Goal: Task Accomplishment & Management: Manage account settings

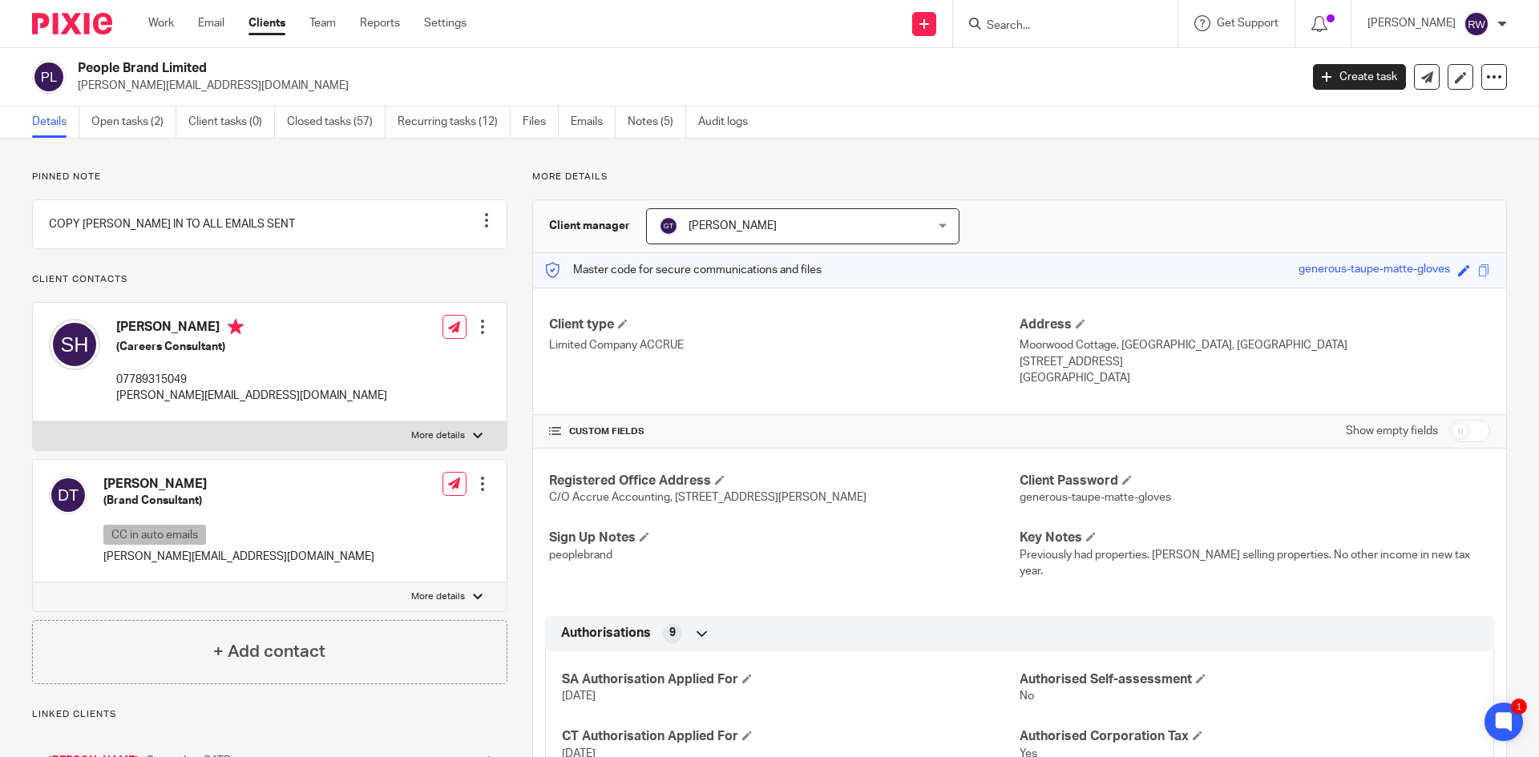
click at [1040, 26] on input "Search" at bounding box center [1057, 26] width 144 height 14
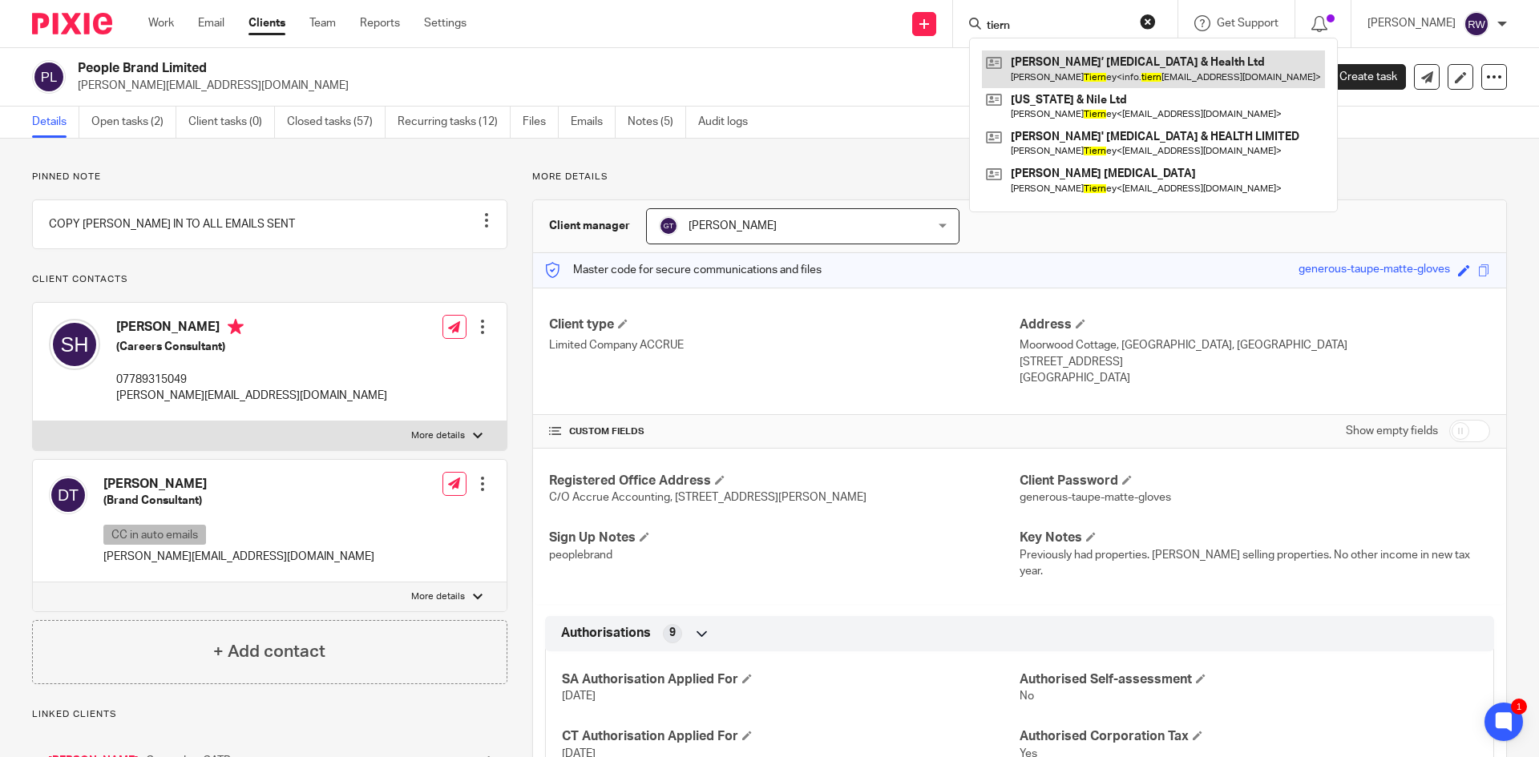
type input "tiern"
click at [1065, 60] on link at bounding box center [1153, 68] width 343 height 37
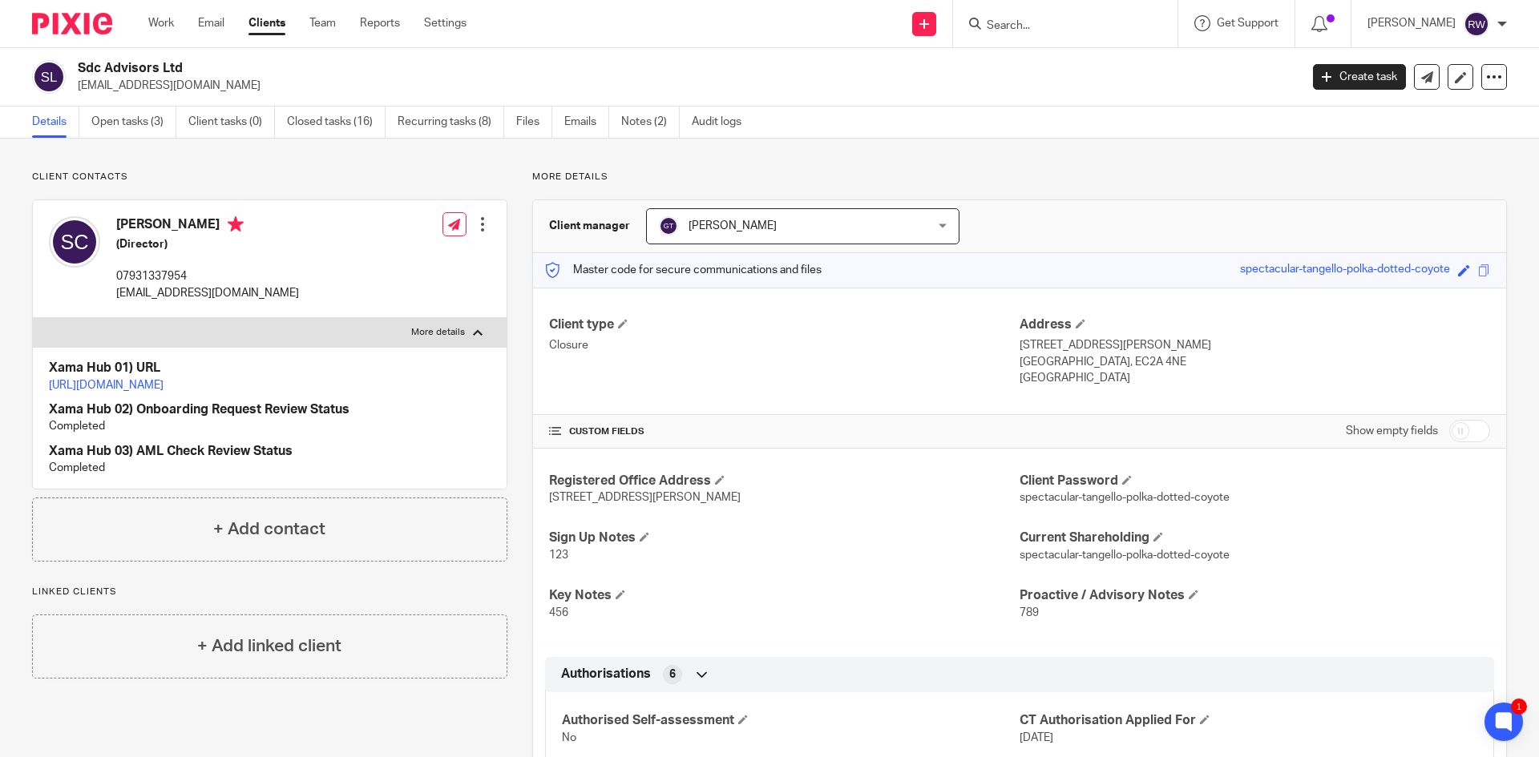
click at [1030, 26] on input "Search" at bounding box center [1057, 26] width 144 height 14
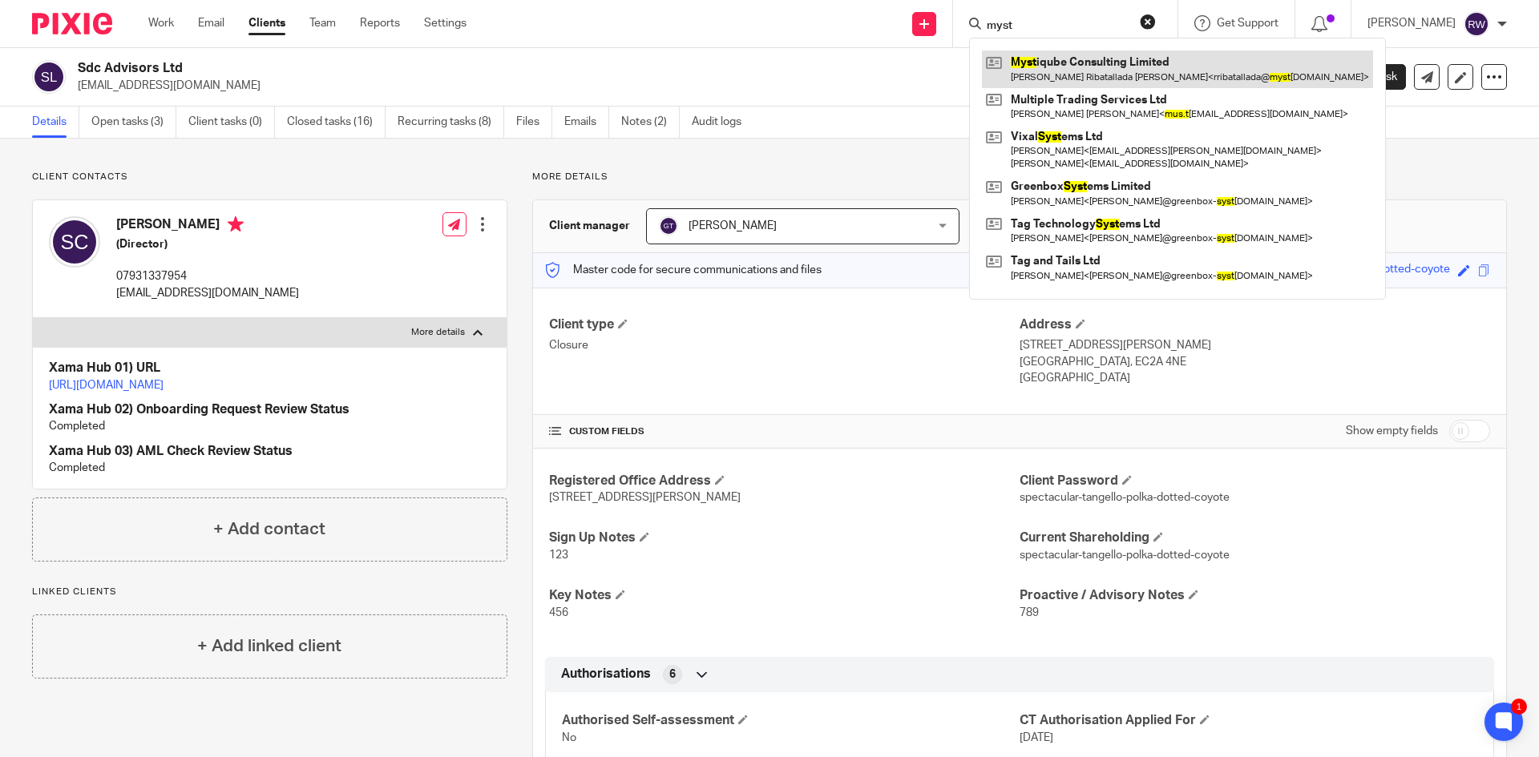
type input "myst"
click at [1048, 55] on link at bounding box center [1177, 68] width 391 height 37
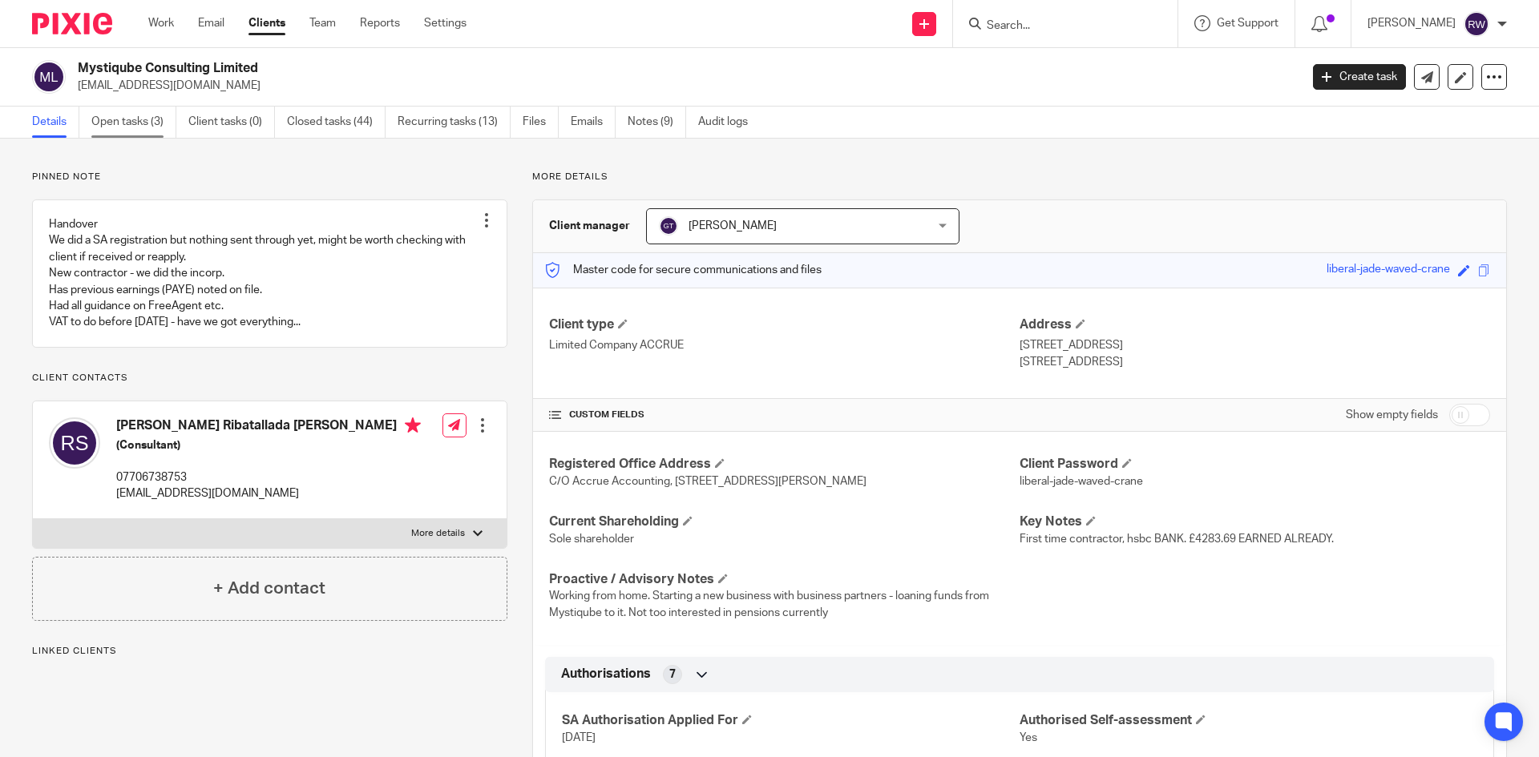
click at [151, 126] on link "Open tasks (3)" at bounding box center [133, 122] width 85 height 31
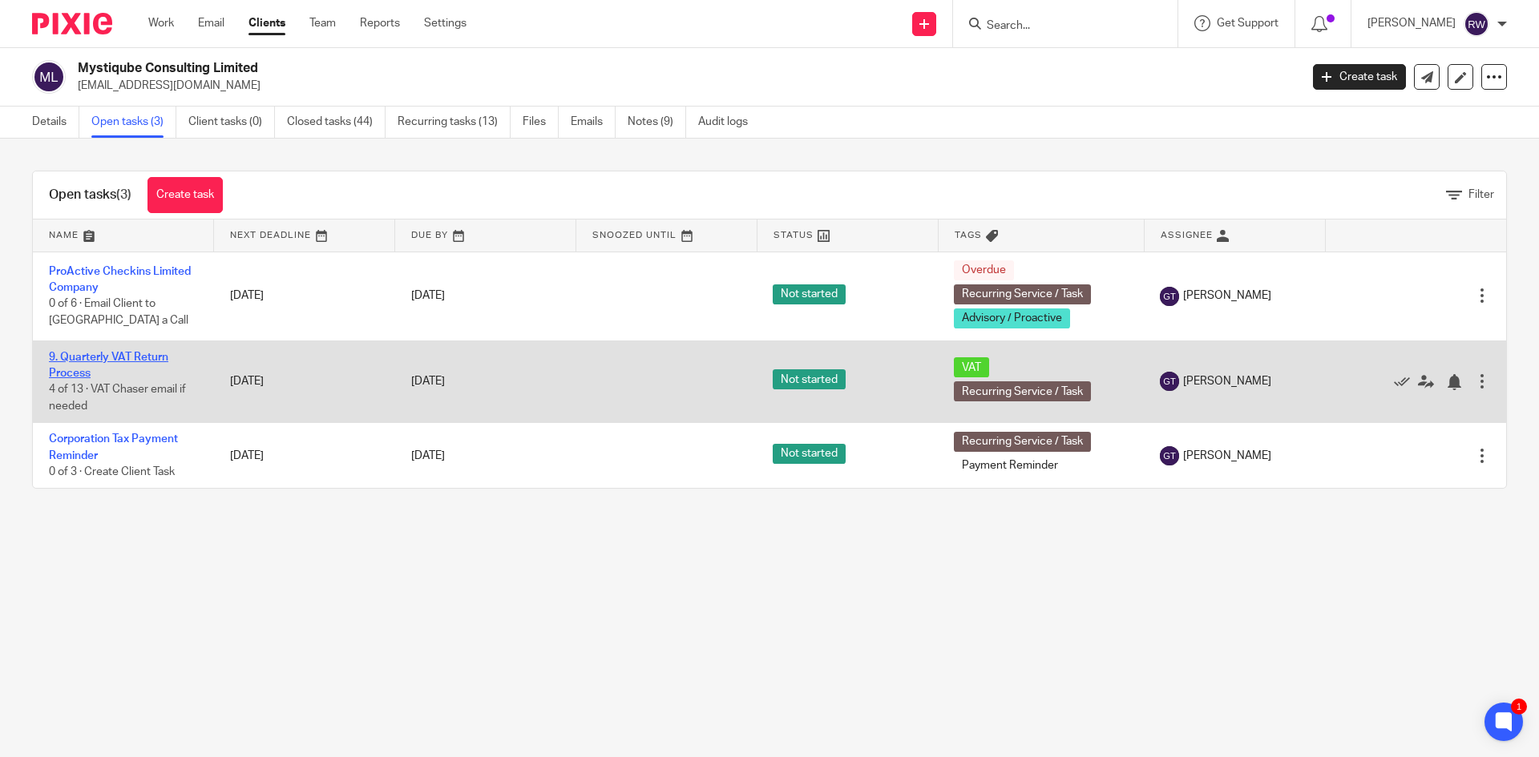
click at [124, 361] on link "9. Quarterly VAT Return Process" at bounding box center [108, 365] width 119 height 27
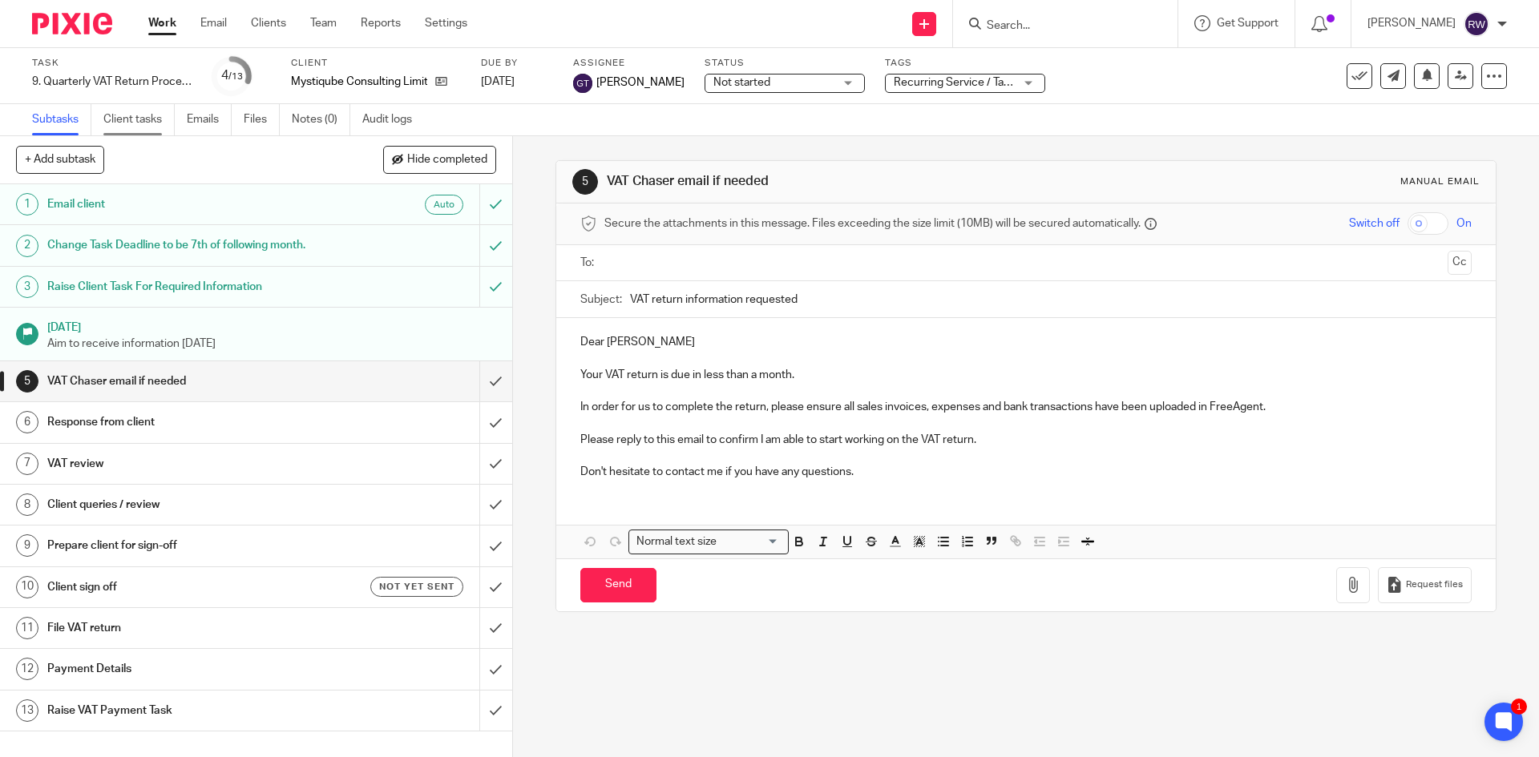
click at [159, 132] on link "Client tasks" at bounding box center [138, 119] width 71 height 31
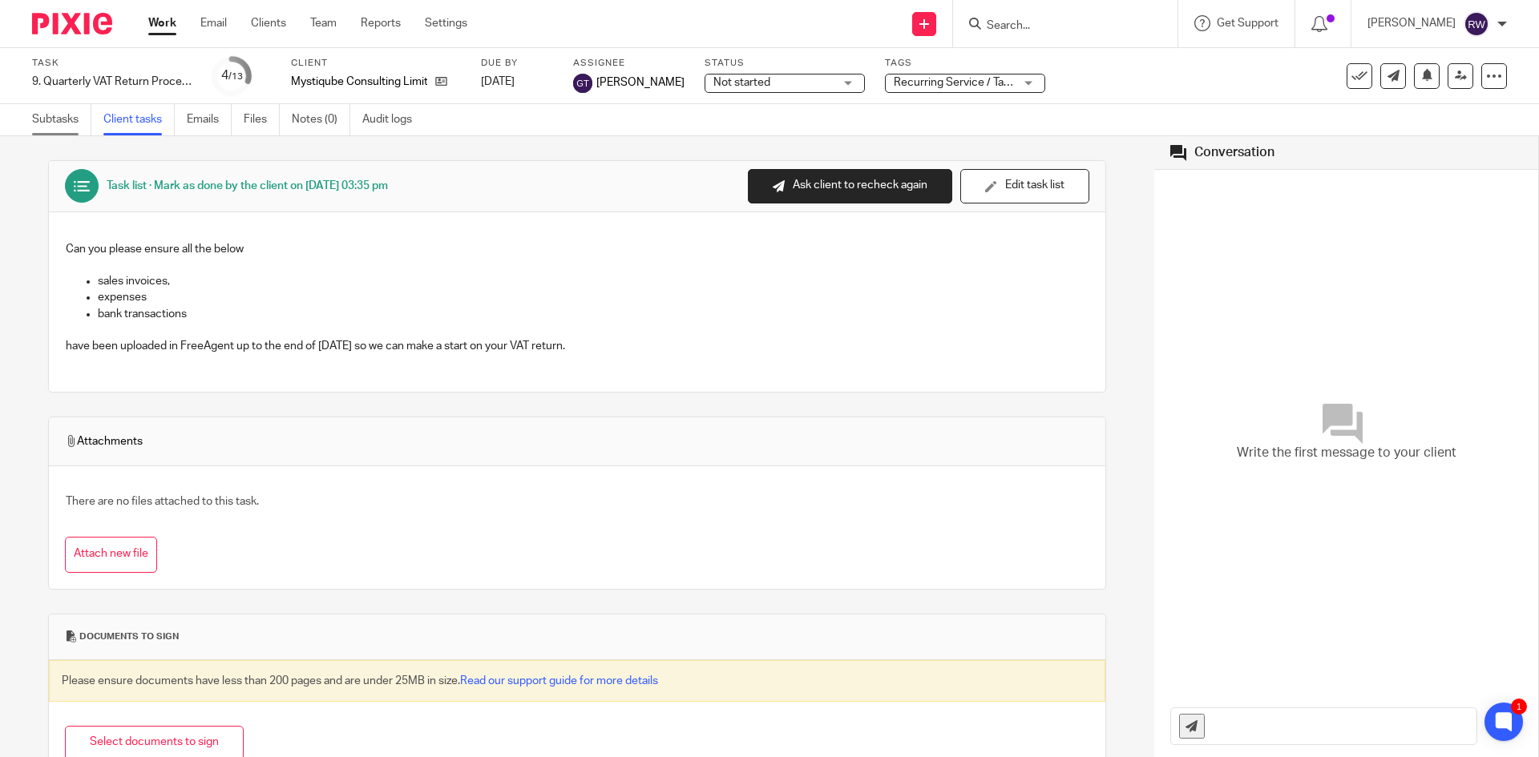
click at [55, 131] on link "Subtasks" at bounding box center [61, 119] width 59 height 31
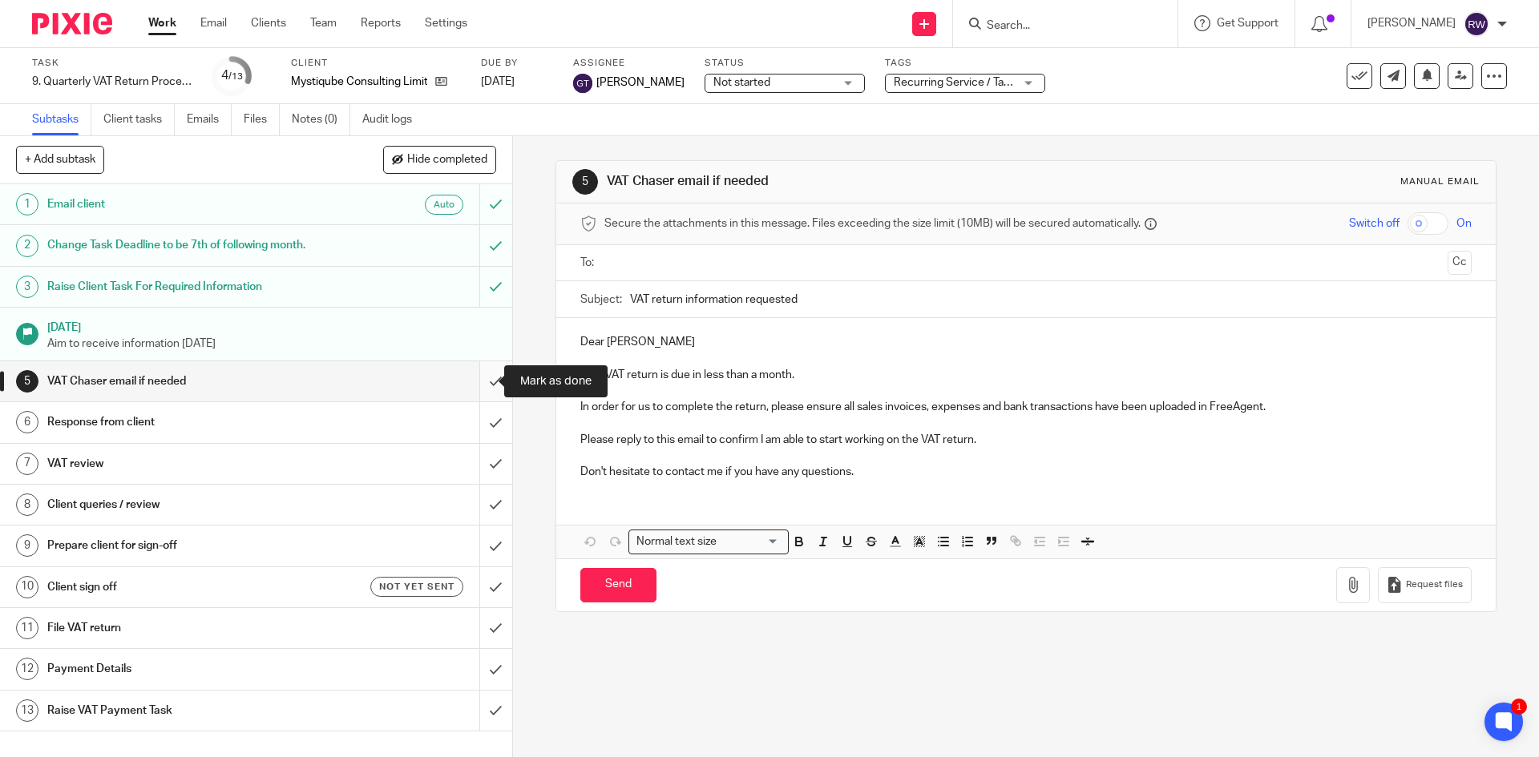
click at [477, 382] on input "submit" at bounding box center [256, 381] width 512 height 40
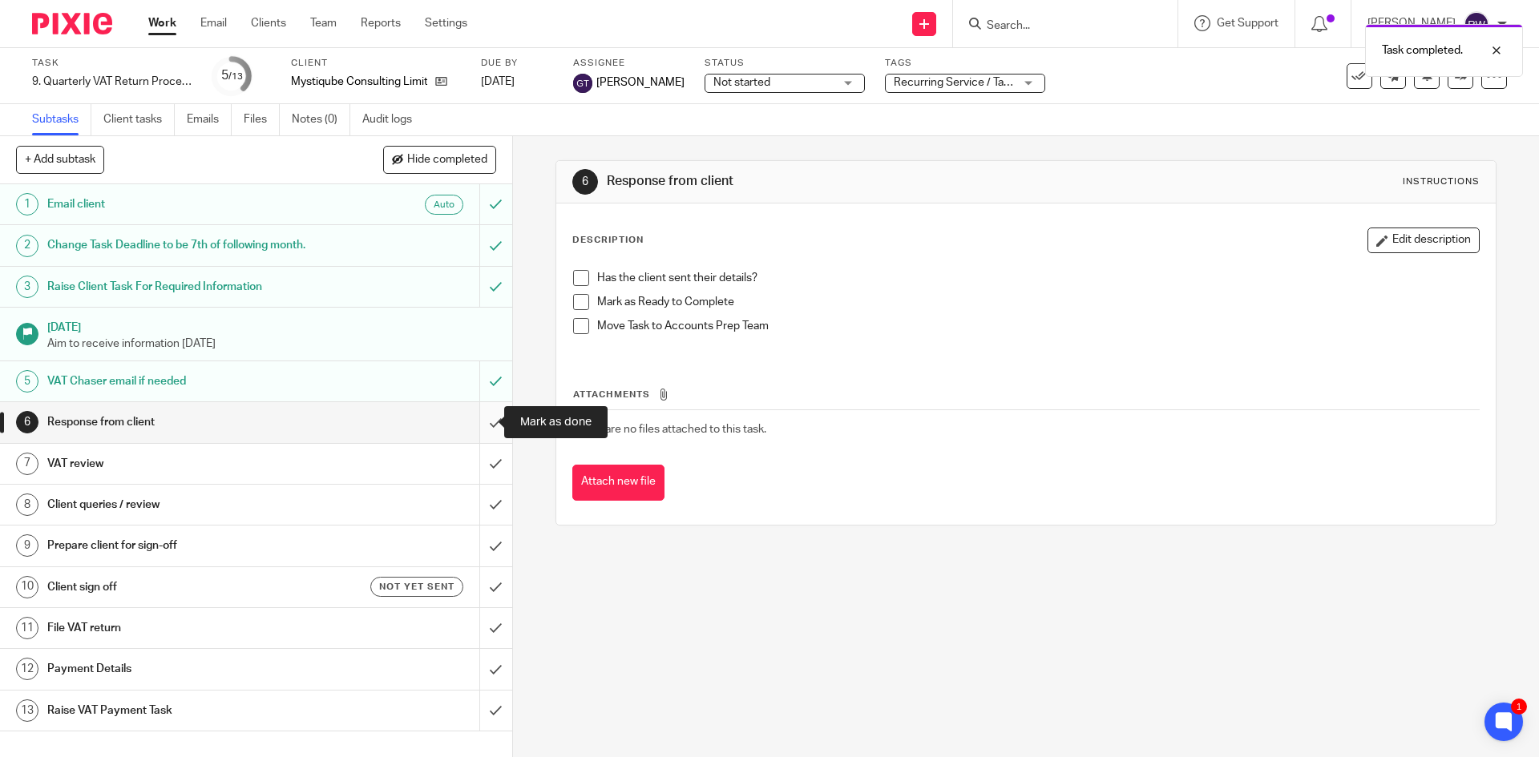
click at [483, 416] on input "submit" at bounding box center [256, 422] width 512 height 40
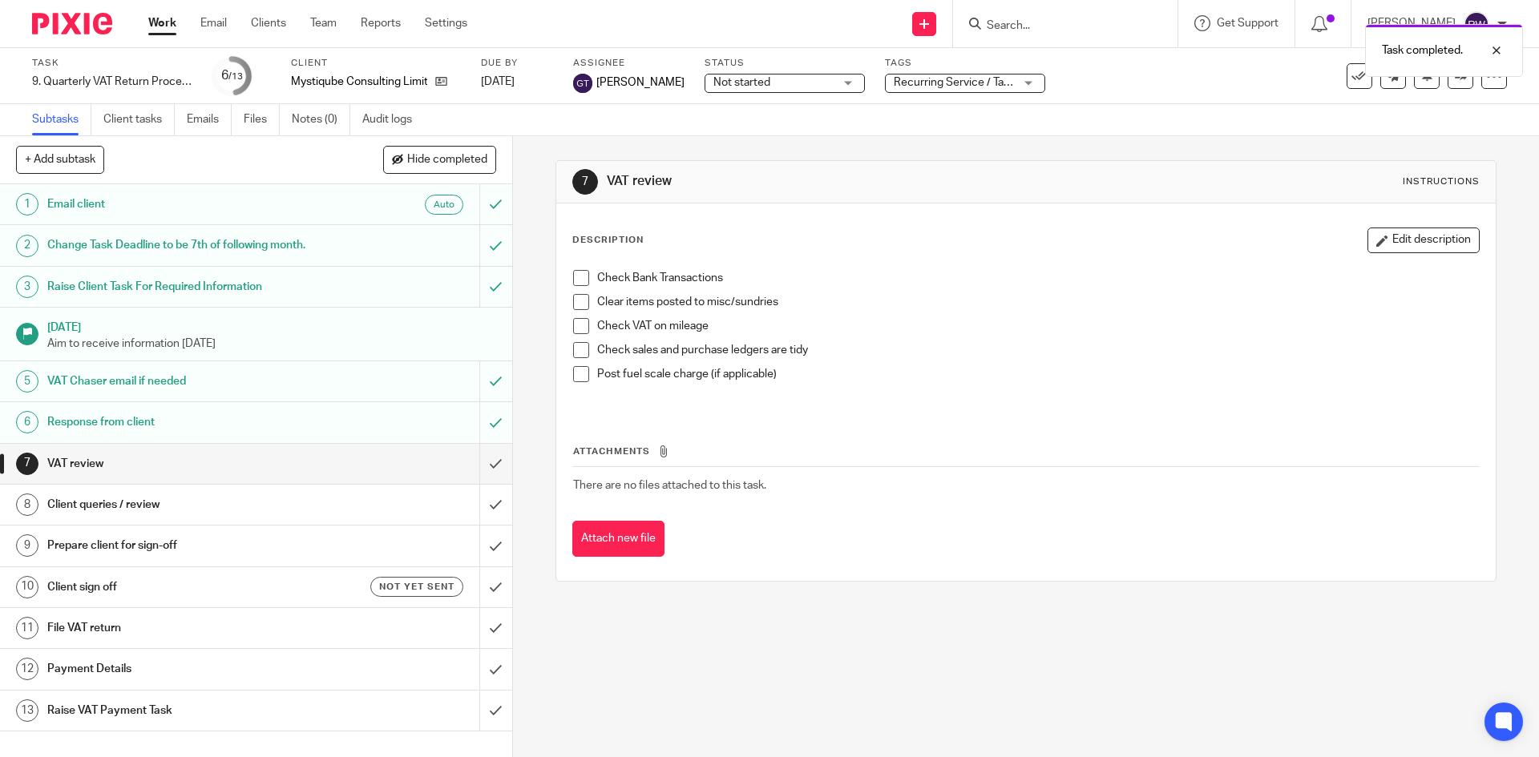
click at [923, 79] on span "Recurring Service / Task + 1" at bounding box center [963, 82] width 139 height 11
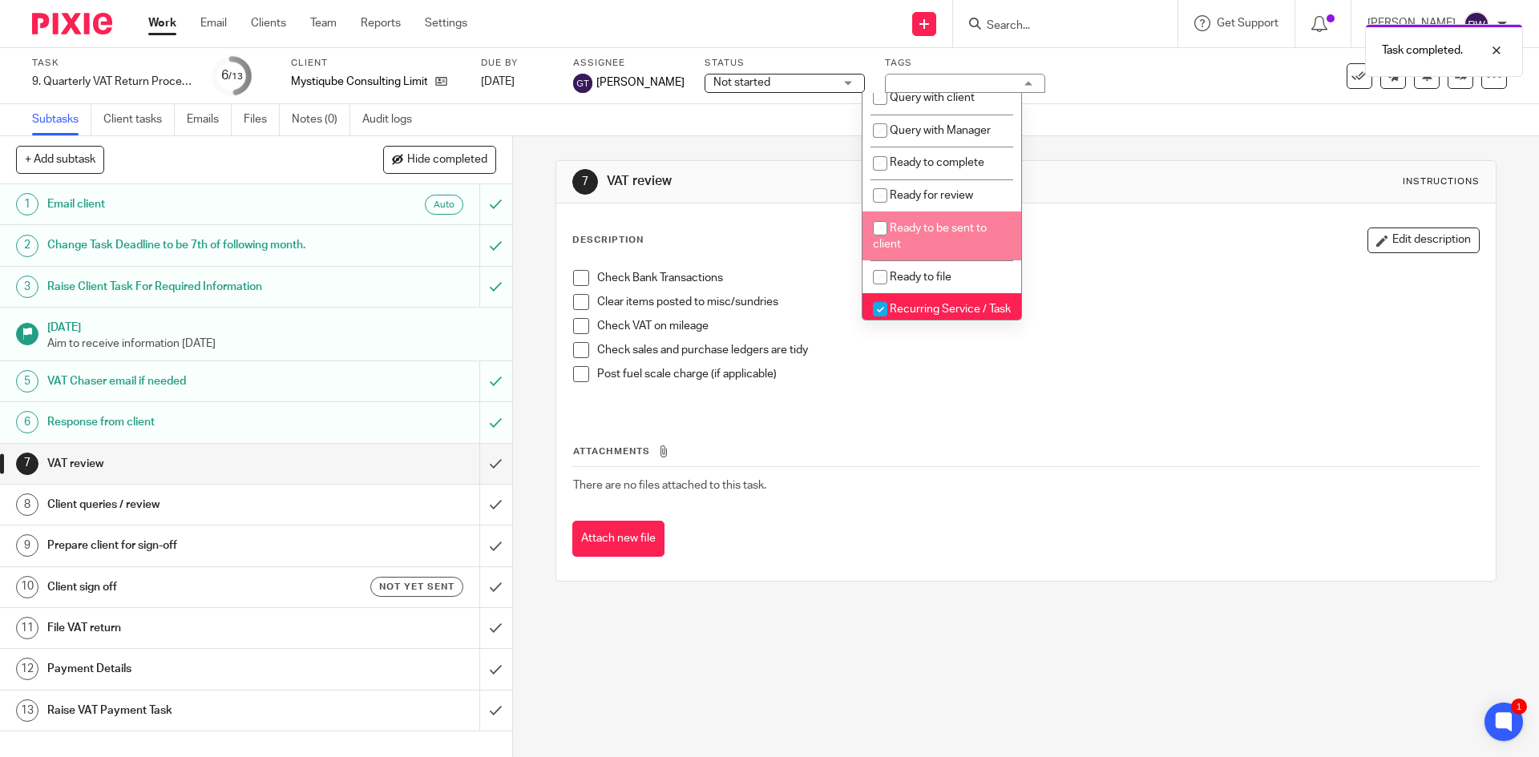
scroll to position [561, 0]
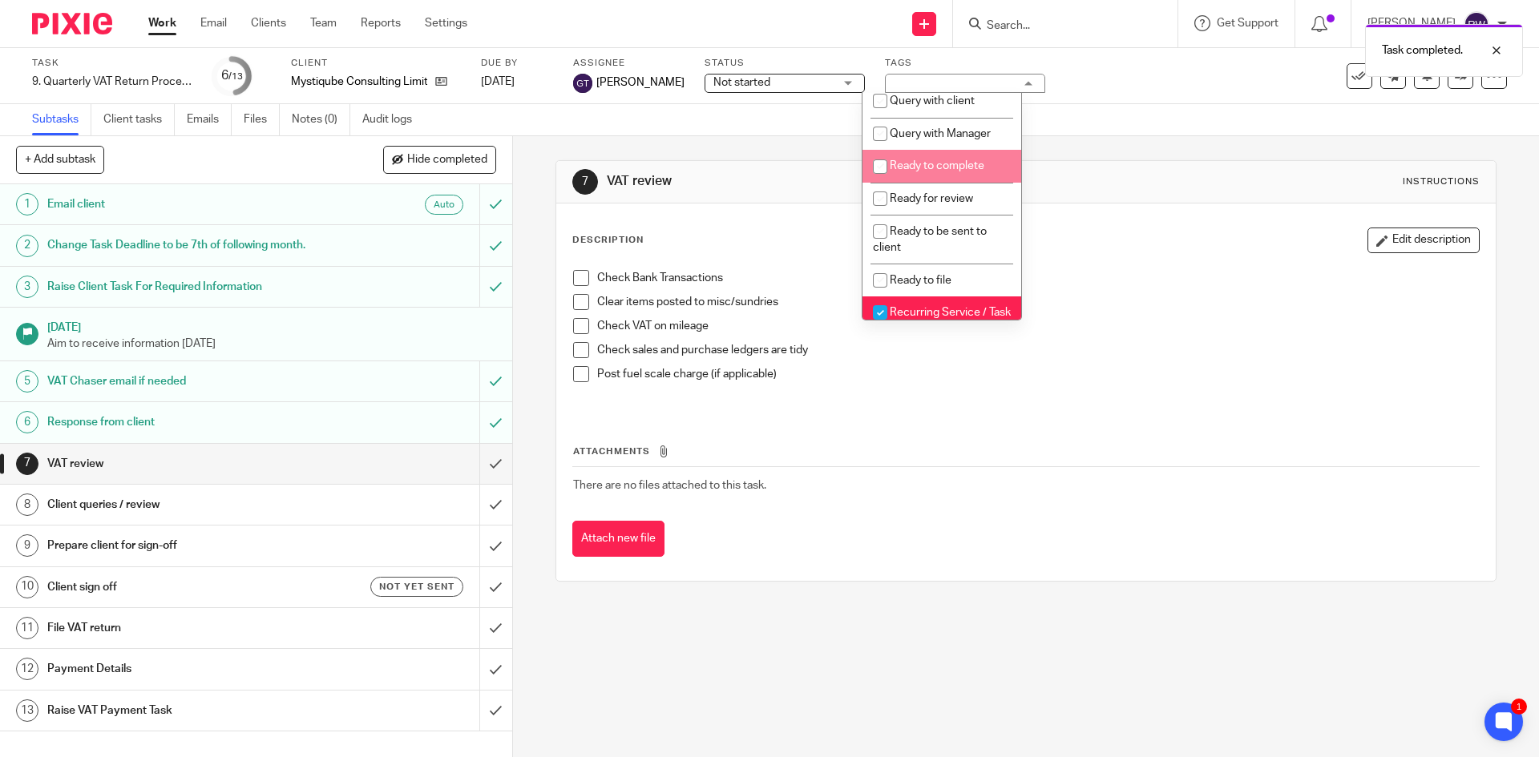
click at [975, 172] on span "Ready to complete" at bounding box center [937, 165] width 95 height 11
checkbox input "true"
click at [1109, 95] on div "Task 9. Quarterly VAT Return Process Save 9. Quarterly VAT Return Process 6 /13…" at bounding box center [769, 76] width 1539 height 56
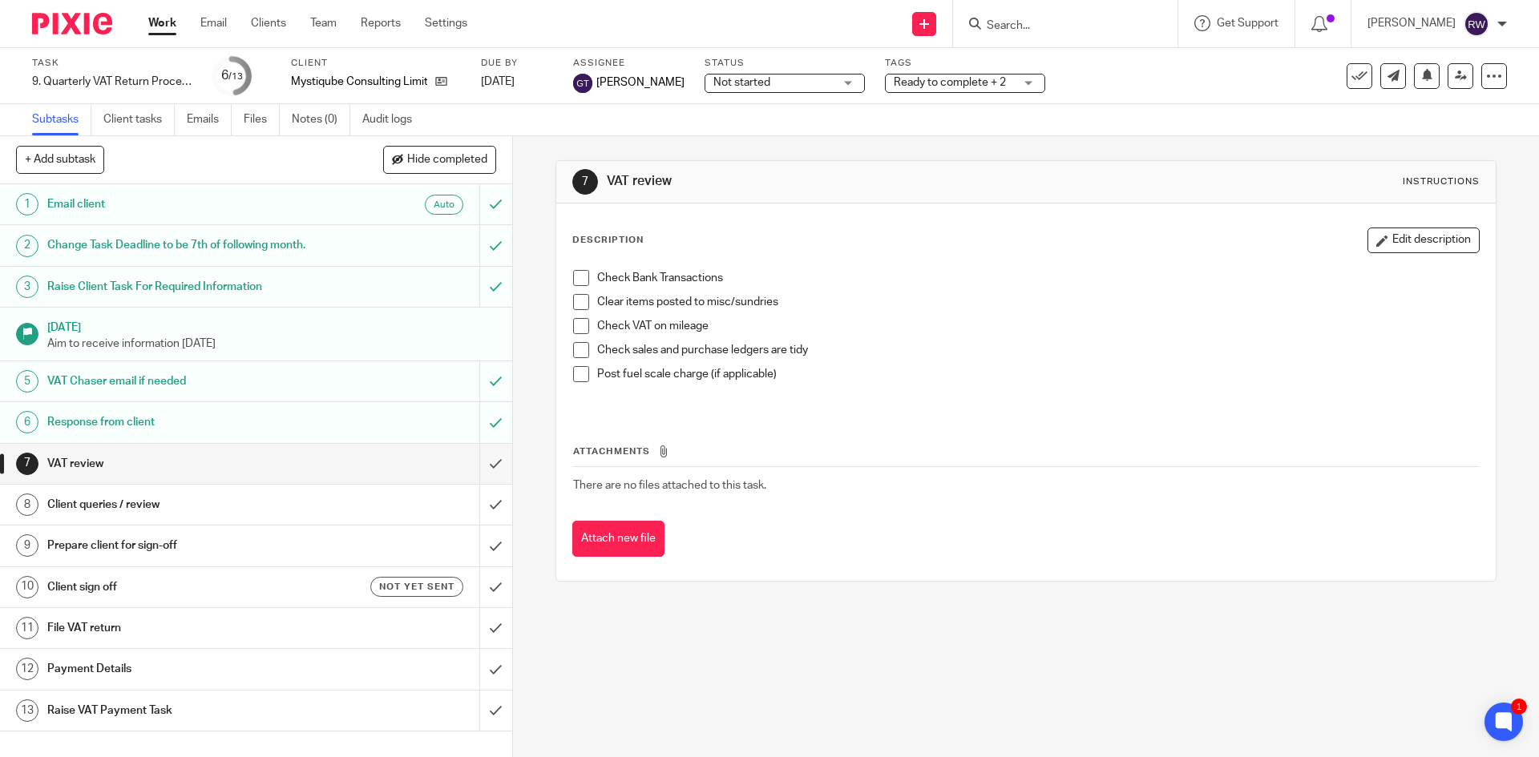
click at [816, 81] on div "Not started Not started" at bounding box center [785, 83] width 160 height 19
click at [1455, 81] on link at bounding box center [1460, 76] width 26 height 26
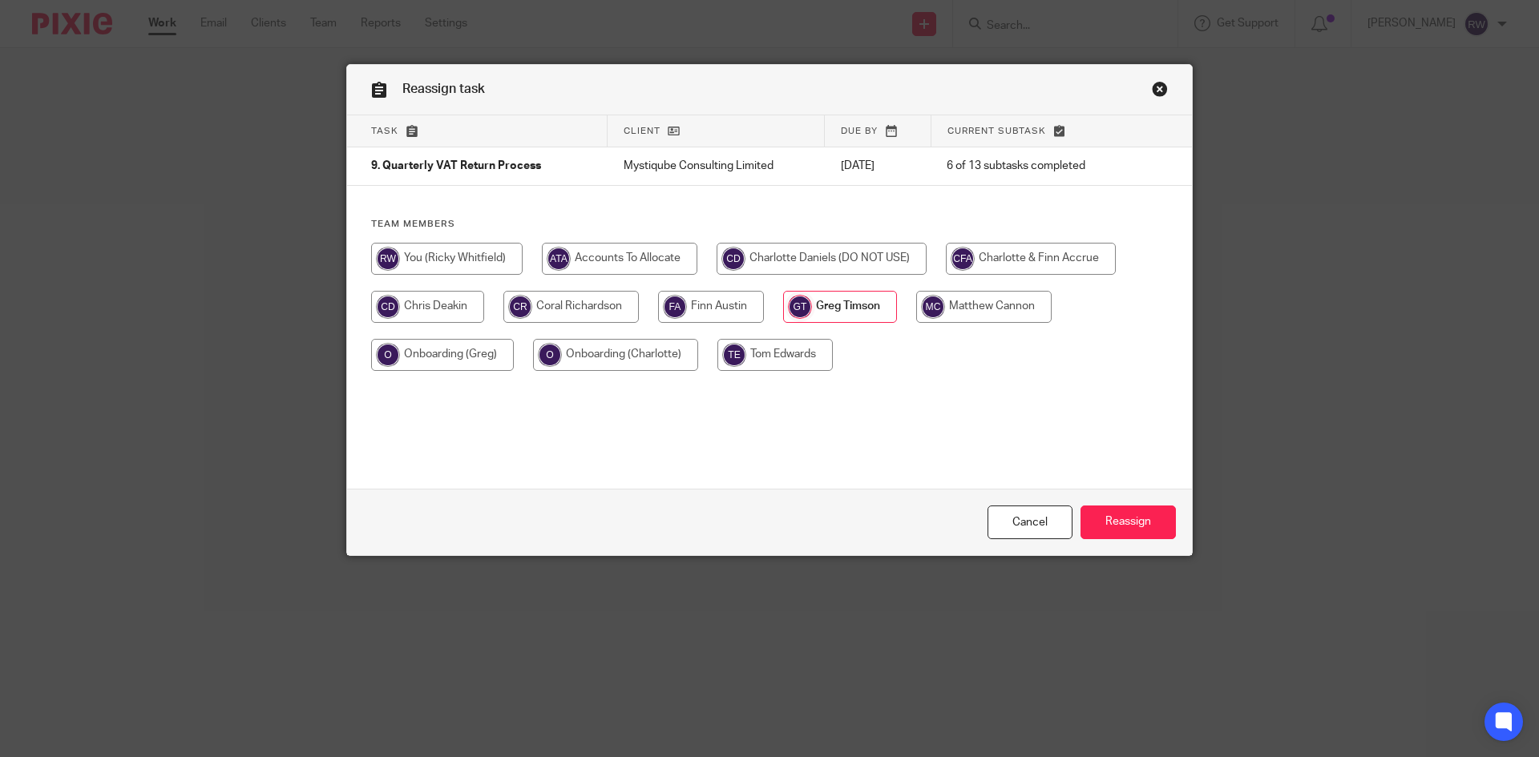
click at [958, 309] on input "radio" at bounding box center [983, 307] width 135 height 32
radio input "true"
click at [1137, 525] on input "Reassign" at bounding box center [1127, 523] width 95 height 34
